Goal: Check status: Check status

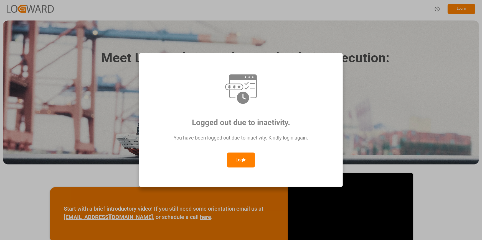
click at [232, 155] on button "Login" at bounding box center [241, 160] width 28 height 15
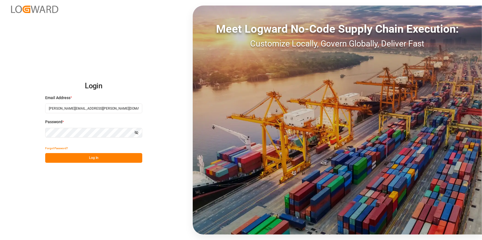
click at [75, 159] on button "Log In" at bounding box center [93, 158] width 97 height 10
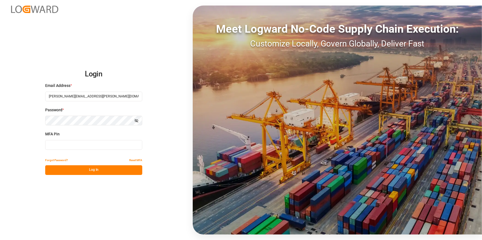
click at [80, 148] on input at bounding box center [93, 145] width 97 height 10
type input "626166"
click at [80, 169] on button "Log In" at bounding box center [93, 171] width 97 height 10
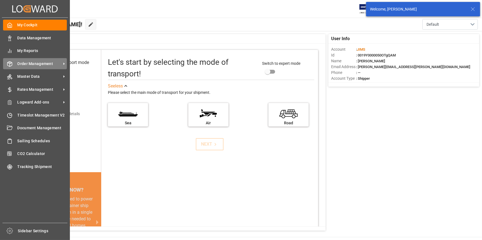
click at [30, 65] on span "Order Management" at bounding box center [39, 64] width 44 height 6
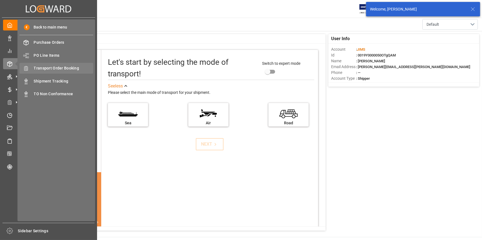
click at [44, 71] on span "Transport Order Booking" at bounding box center [64, 68] width 60 height 6
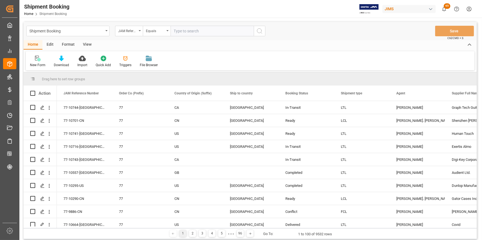
click at [176, 33] on input "text" at bounding box center [212, 31] width 83 height 11
type input "22-10430-ID"
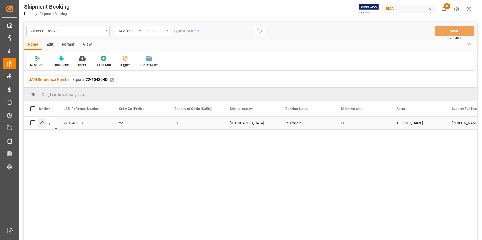
click at [42, 123] on icon "Press SPACE to select this row." at bounding box center [42, 123] width 4 height 4
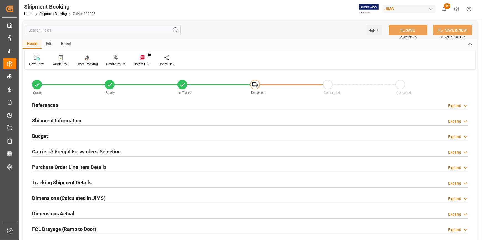
click at [49, 101] on div "References" at bounding box center [45, 105] width 26 height 11
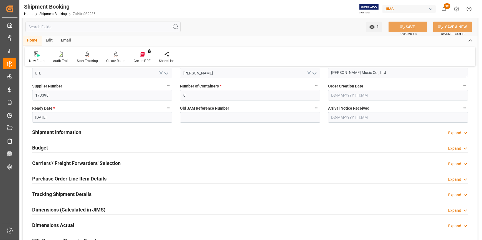
scroll to position [101, 0]
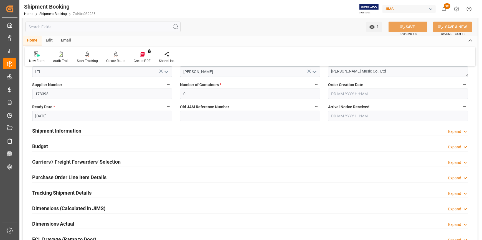
click at [64, 194] on h2 "Tracking Shipment Details" at bounding box center [61, 192] width 59 height 7
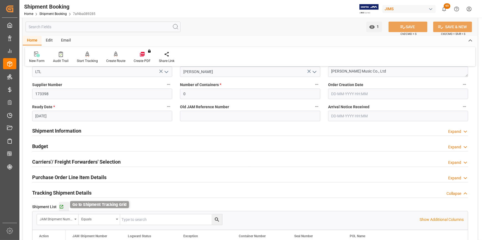
click at [61, 206] on icon "button" at bounding box center [62, 208] width 4 height 4
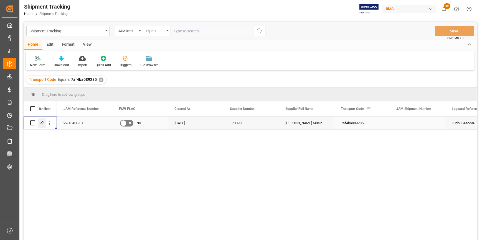
click at [42, 126] on div "Press SPACE to select this row." at bounding box center [42, 123] width 8 height 10
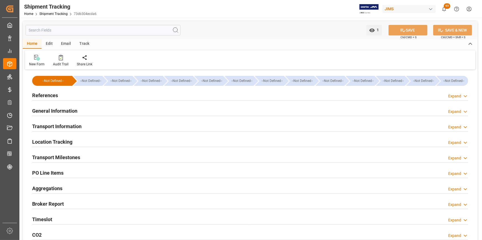
type input "[DATE] 00:00"
type input "[DATE] 06:45"
type input "[DATE]"
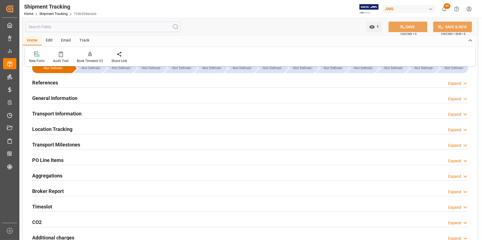
scroll to position [25, 0]
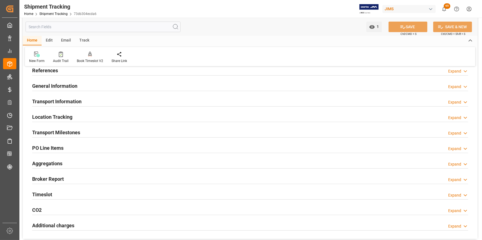
click at [64, 135] on h2 "Transport Milestones" at bounding box center [56, 132] width 48 height 7
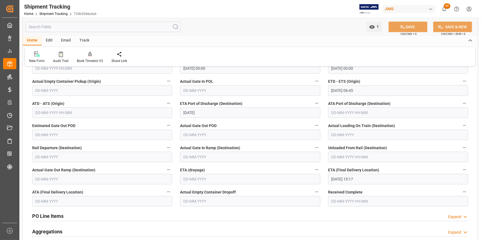
scroll to position [126, 0]
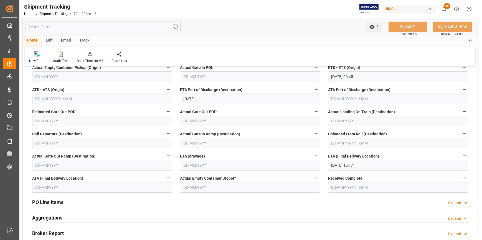
click at [336, 166] on input "[DATE] 15:17" at bounding box center [398, 165] width 140 height 11
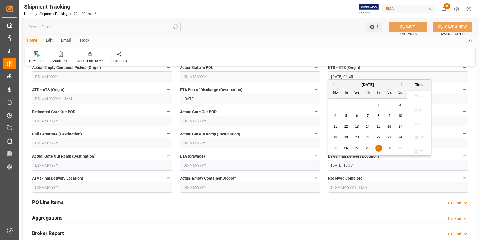
scroll to position [820, 0]
click at [335, 165] on input "[DATE] 15:17" at bounding box center [398, 165] width 140 height 11
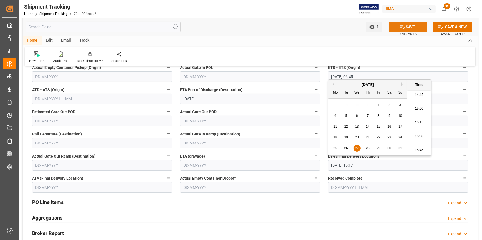
type input "[DATE] 15:17"
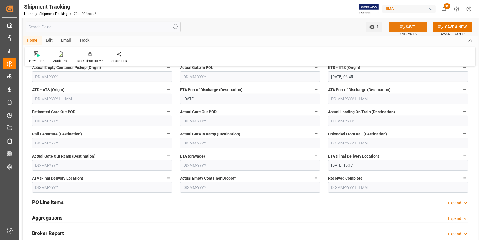
click at [408, 28] on button "SAVE" at bounding box center [408, 27] width 39 height 11
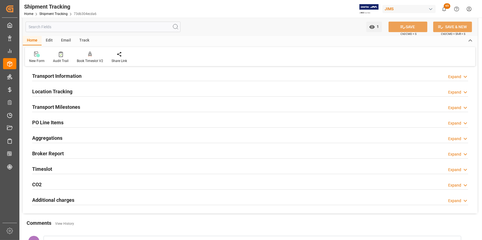
scroll to position [50, 0]
